Goal: Task Accomplishment & Management: Manage account settings

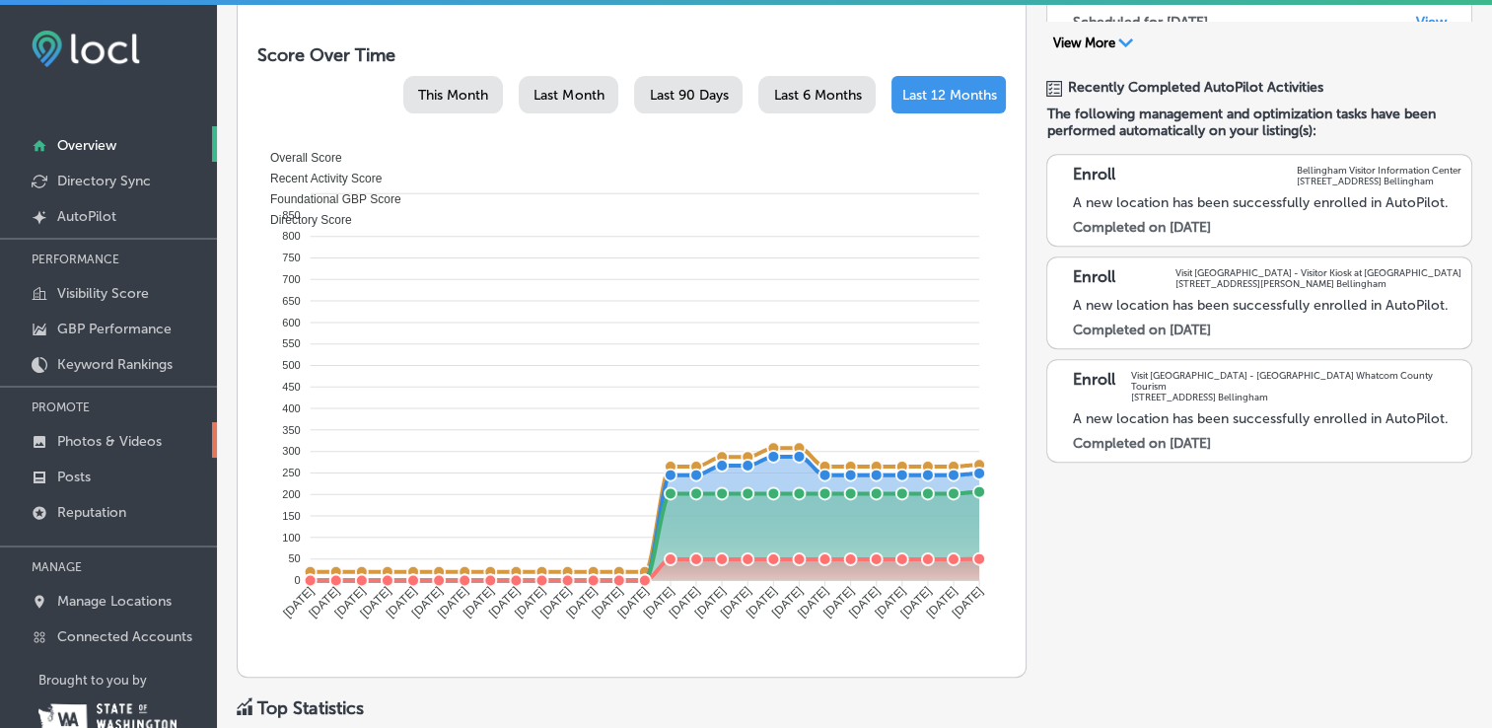
scroll to position [59, 0]
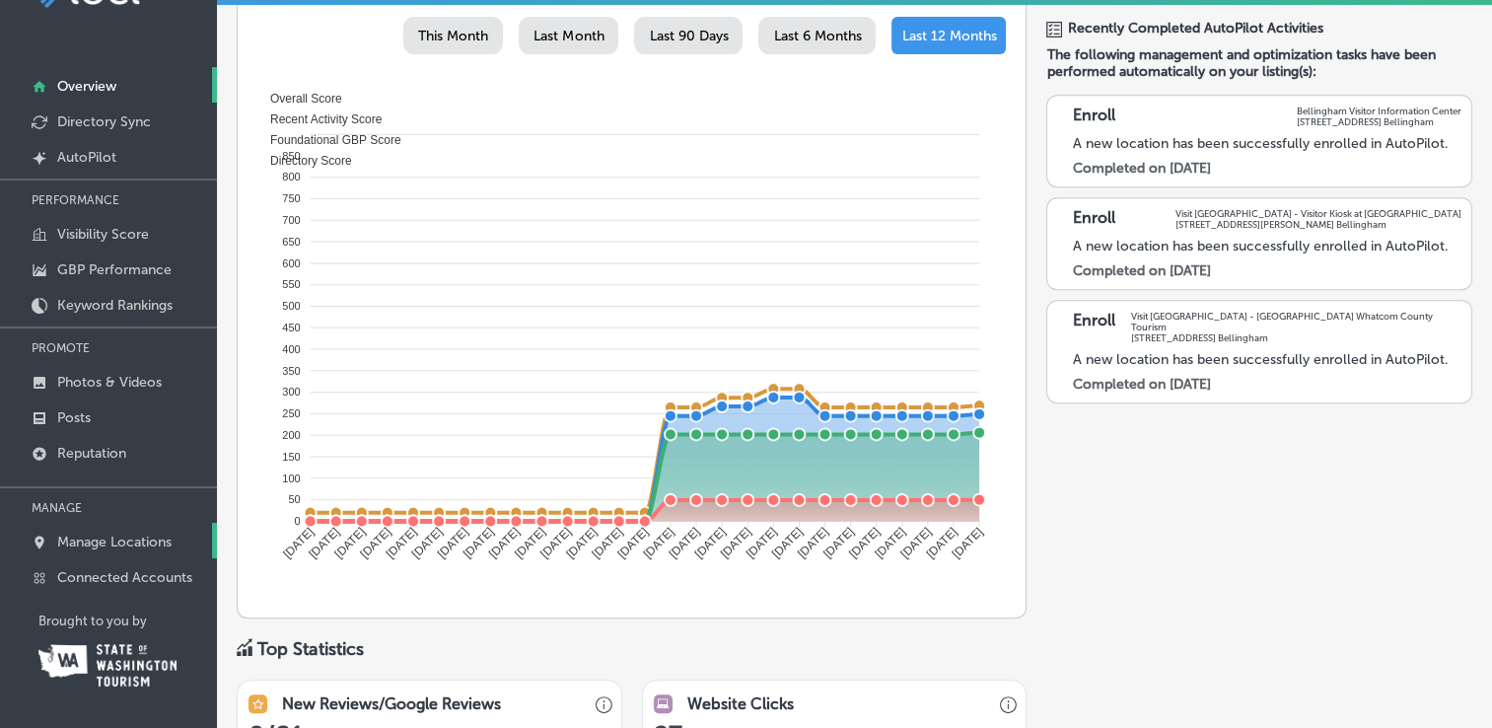
click at [142, 540] on p "Manage Locations" at bounding box center [114, 542] width 114 height 17
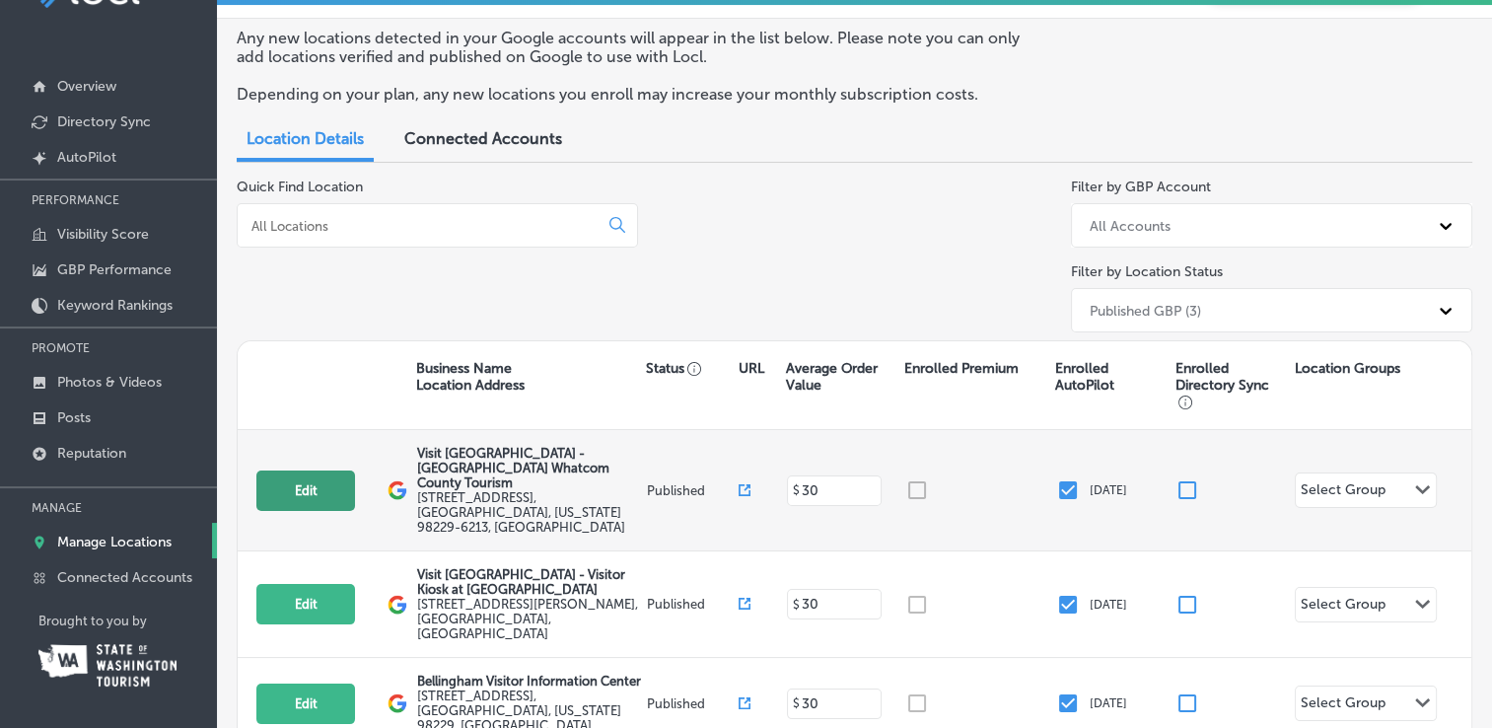
click at [293, 474] on button "Edit" at bounding box center [305, 490] width 99 height 40
select select "US"
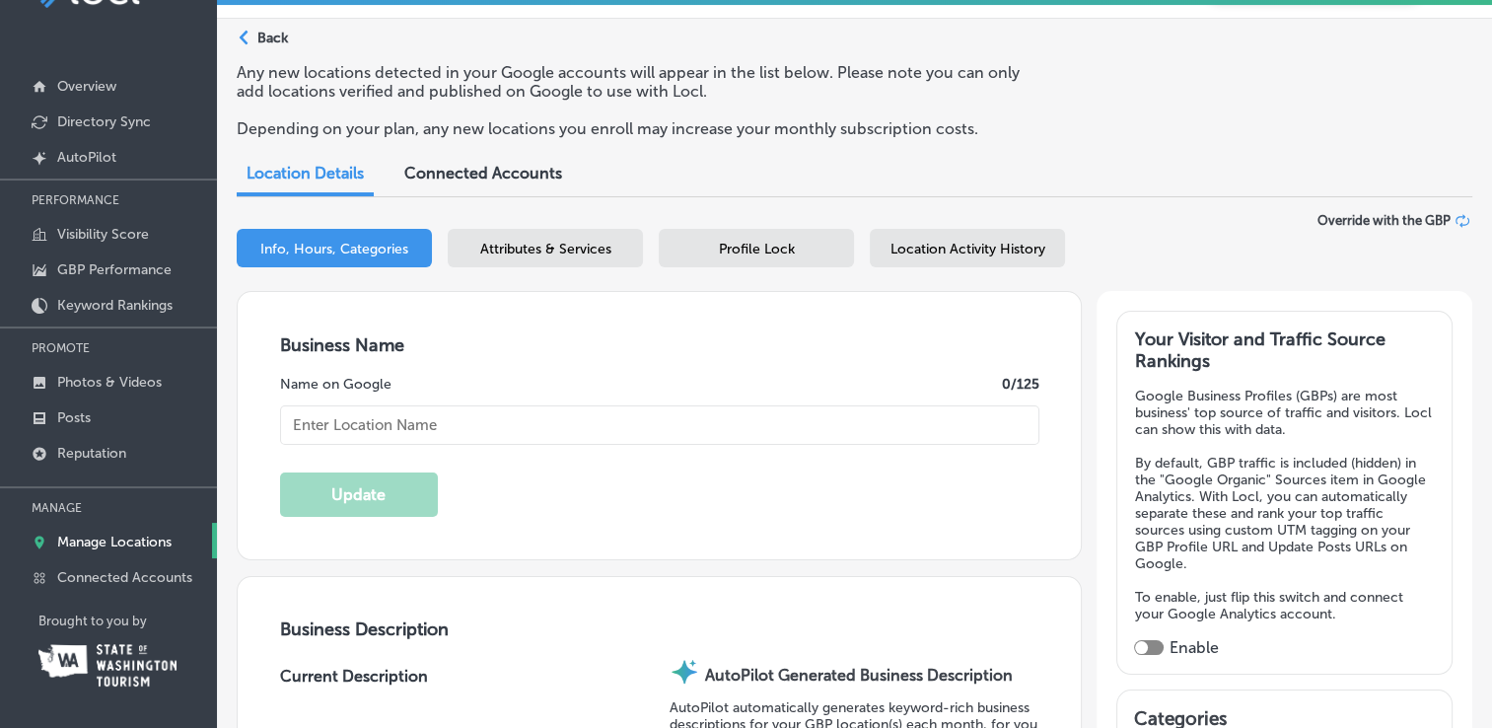
type textarea "Open for Walk-in Hours [DATE]-[DATE], Saturdays are limited at this time. Self-…"
type input "[STREET_ADDRESS]"
type input "Bellingham"
type input "98229-6213"
type input "US"
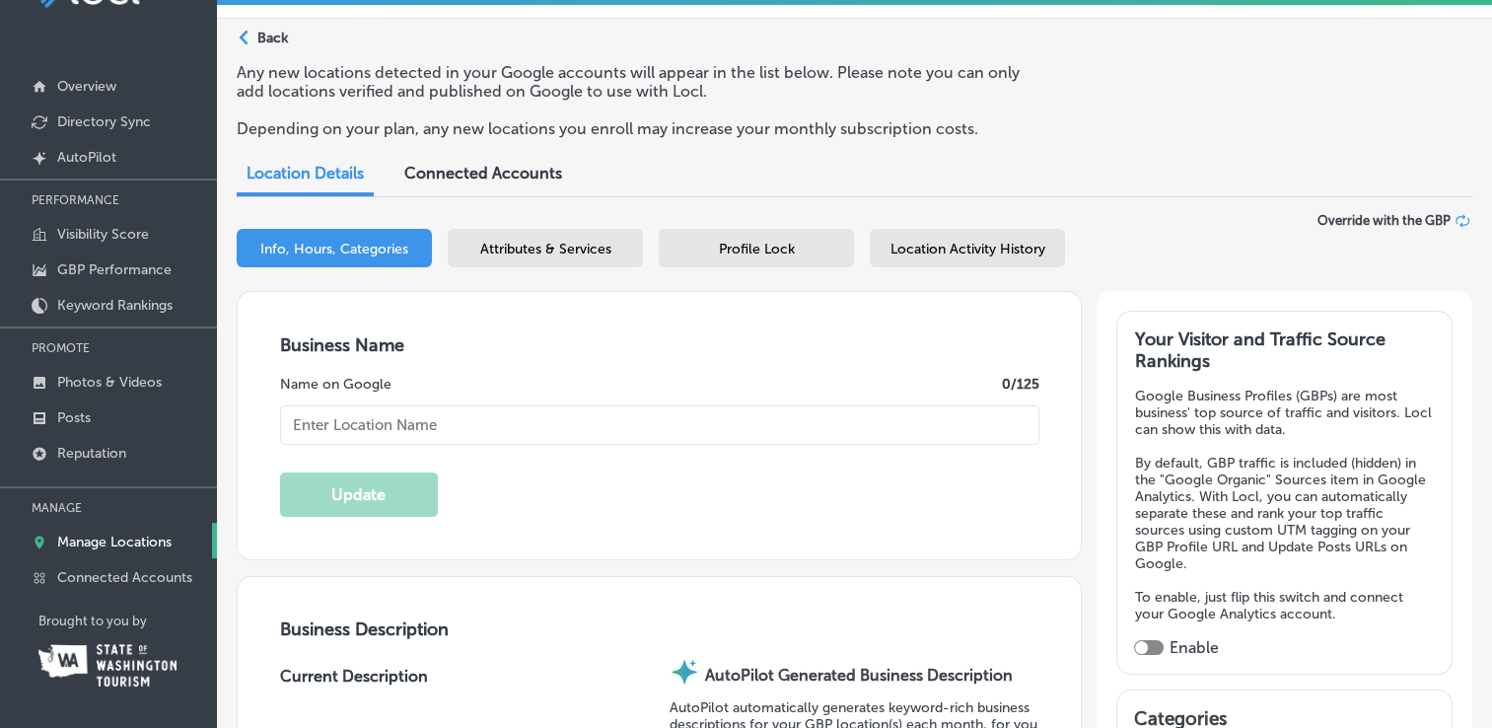
type input "[URL][DOMAIN_NAME]"
checkbox input "true"
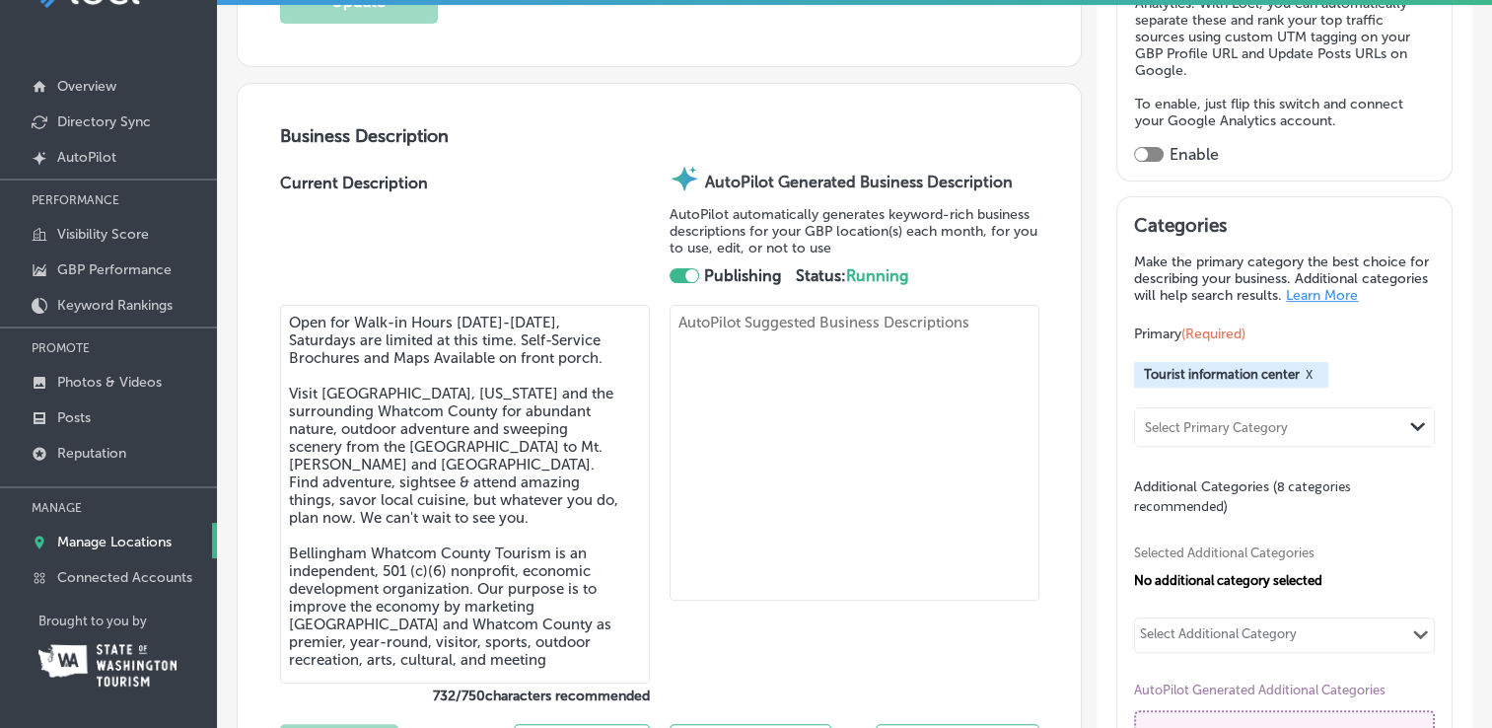
type input "Visit [GEOGRAPHIC_DATA] - [GEOGRAPHIC_DATA] Whatcom County Tourism"
type input "[PHONE_NUMBER]"
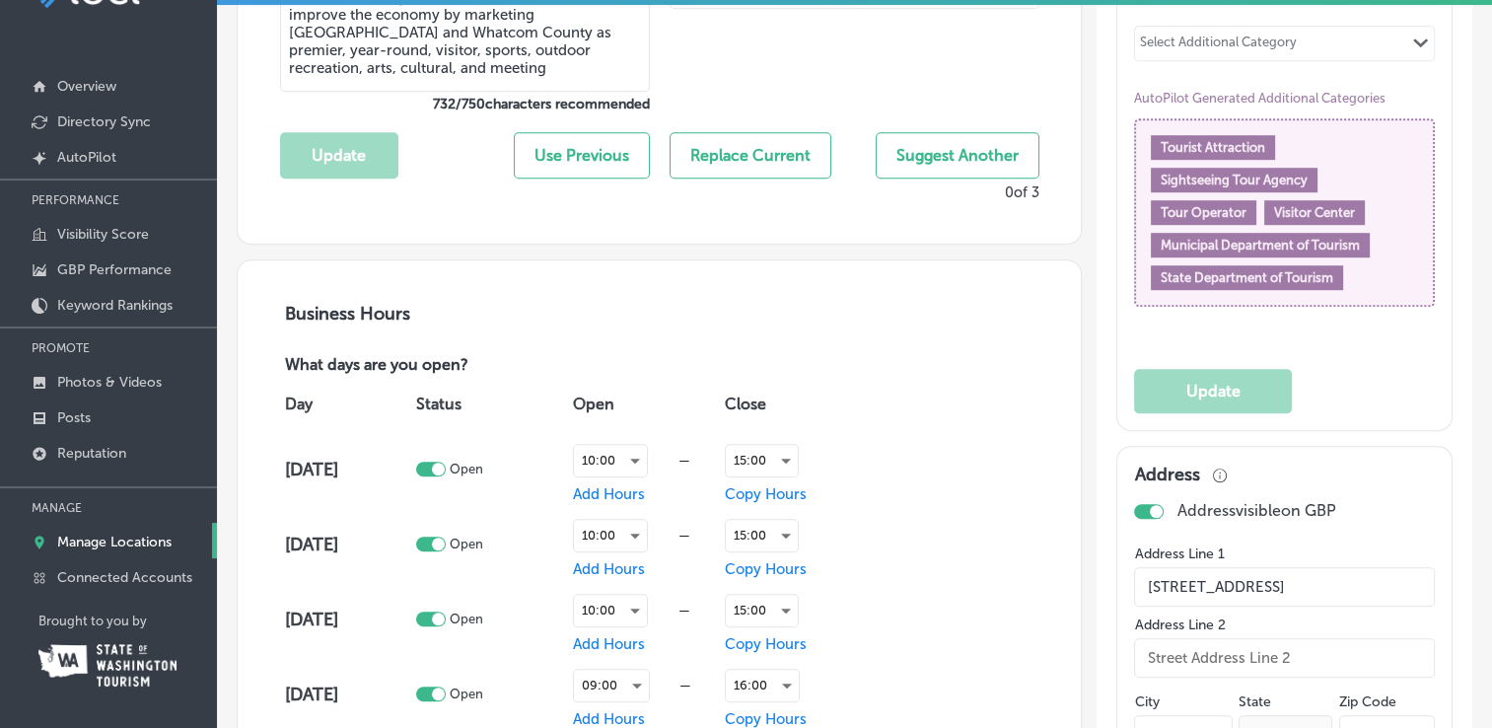
scroll to position [1282, 0]
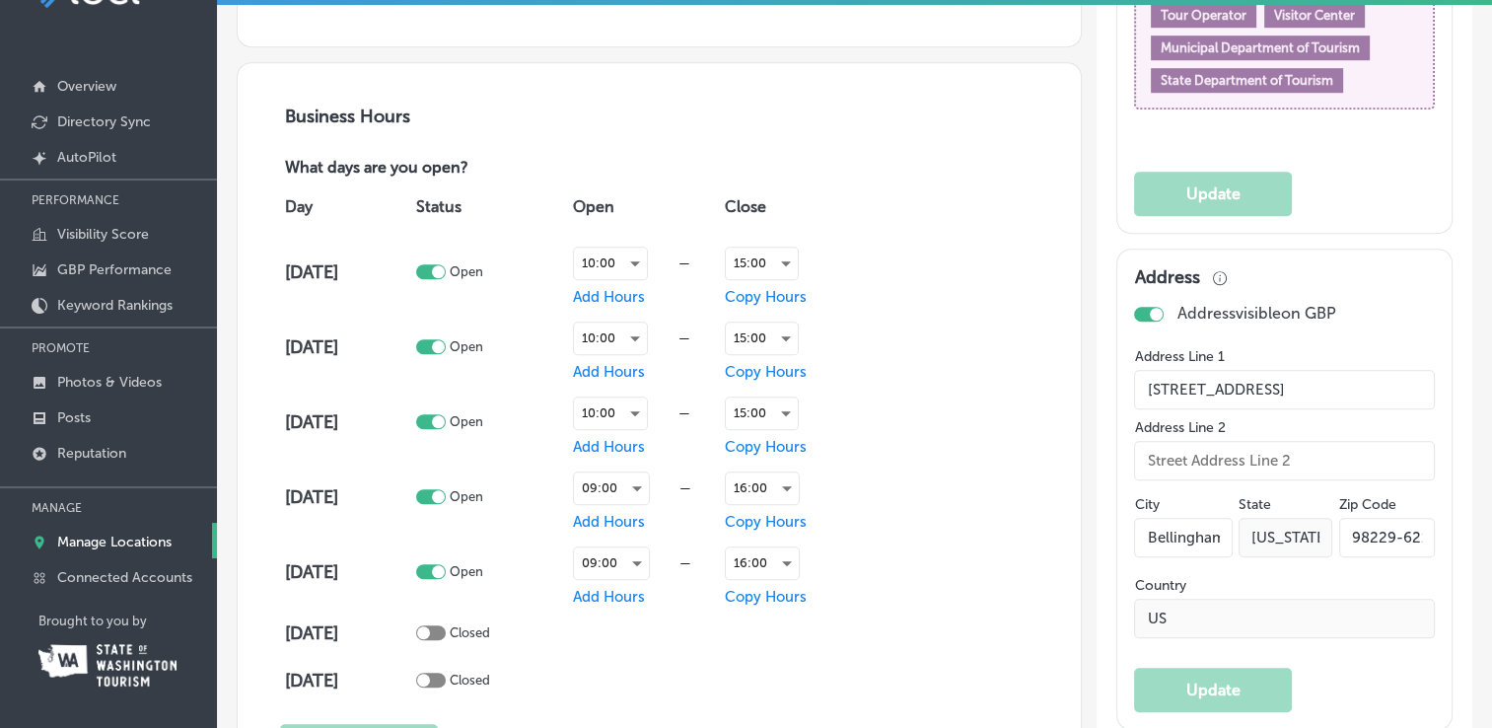
click at [959, 501] on div "Day Status Open Close [DATE] Open 10:00 — Add Hours 15:00 Copy Hours [DATE] Ope…" at bounding box center [659, 441] width 759 height 525
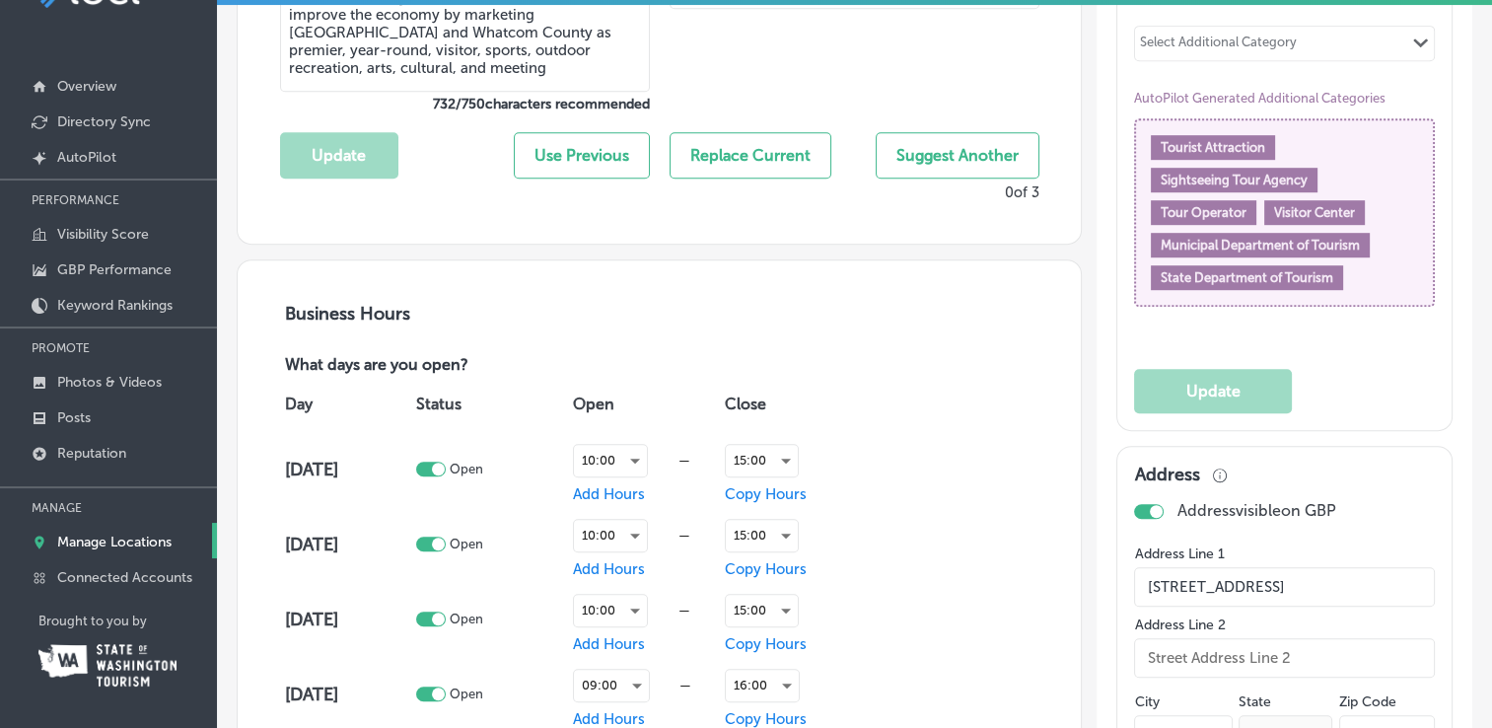
scroll to position [1381, 0]
